Goal: Transaction & Acquisition: Purchase product/service

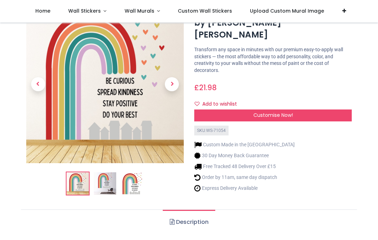
scroll to position [41, 0]
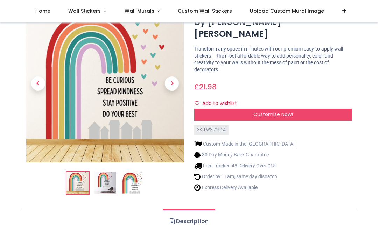
click at [130, 183] on img at bounding box center [132, 182] width 22 height 22
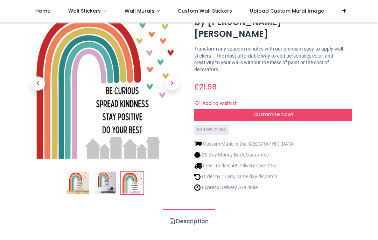
click at [107, 186] on img at bounding box center [105, 182] width 22 height 22
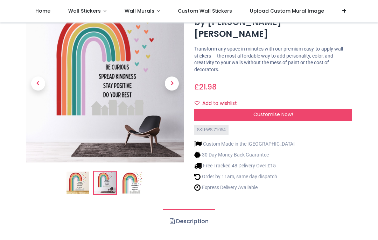
click at [86, 190] on img at bounding box center [78, 182] width 22 height 22
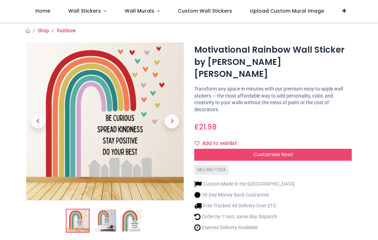
scroll to position [0, 0]
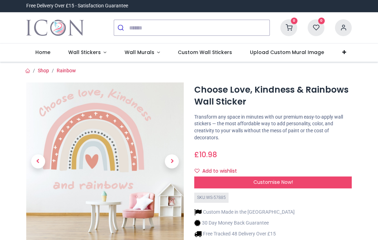
click at [273, 179] on span "Customise Now!" at bounding box center [274, 181] width 40 height 7
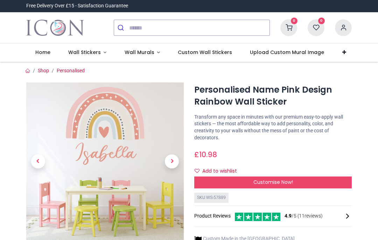
click at [323, 25] on icon at bounding box center [316, 27] width 17 height 17
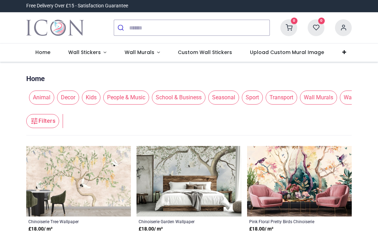
click at [320, 29] on icon at bounding box center [316, 27] width 17 height 17
click at [295, 26] on icon at bounding box center [289, 27] width 17 height 17
click at [321, 29] on icon at bounding box center [316, 27] width 17 height 17
click at [87, 52] on span "Wall Stickers" at bounding box center [84, 52] width 33 height 7
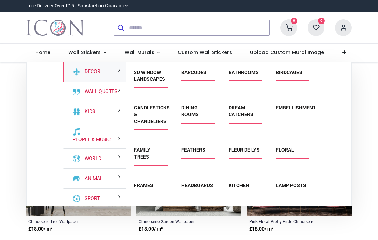
click at [103, 113] on div "Kids" at bounding box center [94, 112] width 63 height 20
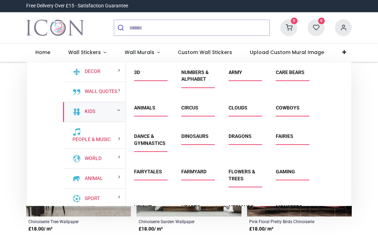
click at [104, 112] on div "Kids" at bounding box center [94, 112] width 63 height 20
click at [240, 108] on link "Clouds" at bounding box center [238, 108] width 19 height 6
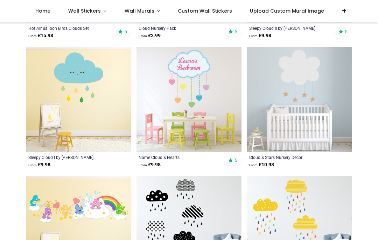
scroll to position [376, 0]
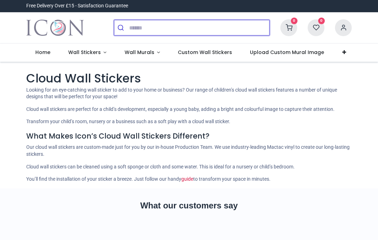
click at [135, 27] on input "search" at bounding box center [199, 27] width 140 height 15
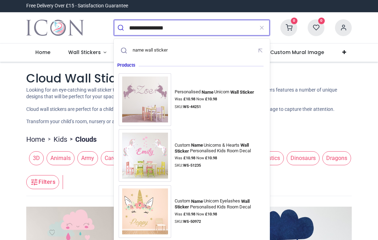
type input "**********"
click at [122, 28] on button "submit" at bounding box center [121, 27] width 15 height 15
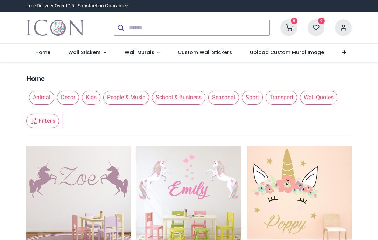
click at [318, 23] on icon at bounding box center [316, 27] width 17 height 17
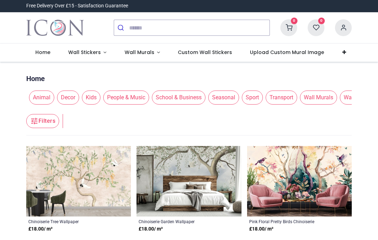
click at [316, 31] on icon at bounding box center [316, 27] width 17 height 17
click at [294, 26] on icon at bounding box center [289, 27] width 17 height 17
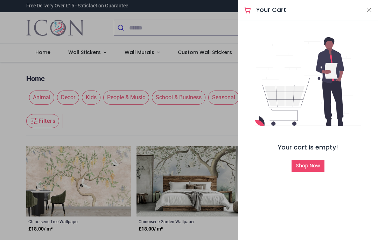
click at [372, 8] on button "Close" at bounding box center [369, 10] width 6 height 9
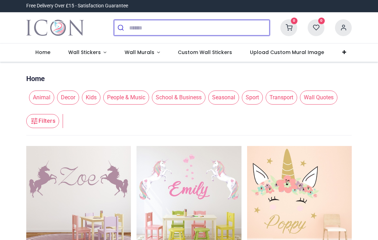
click at [135, 26] on input "search" at bounding box center [199, 27] width 140 height 15
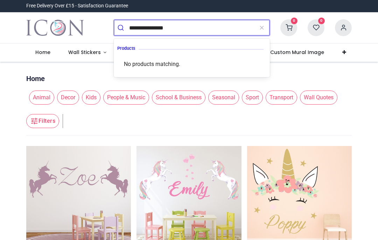
type input "**********"
click at [122, 28] on button "submit" at bounding box center [121, 27] width 15 height 15
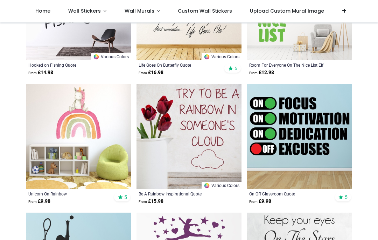
scroll to position [286, 0]
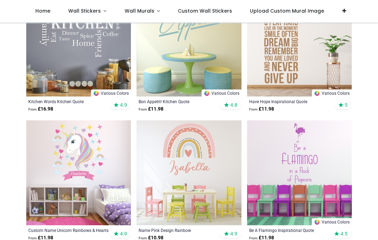
scroll to position [1540, 0]
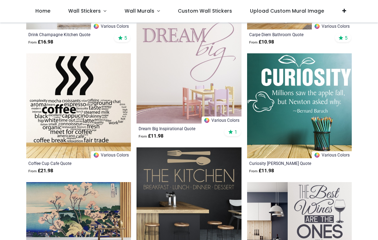
scroll to position [3014, 0]
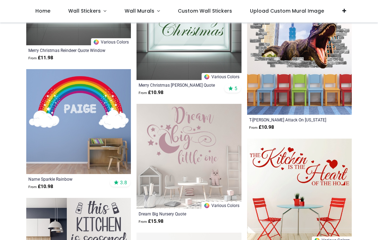
scroll to position [4865, 0]
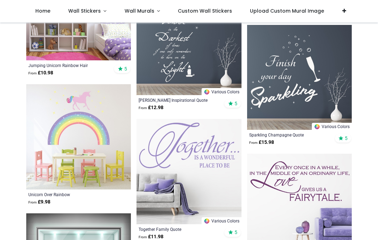
scroll to position [4569, 0]
